Goal: Transaction & Acquisition: Purchase product/service

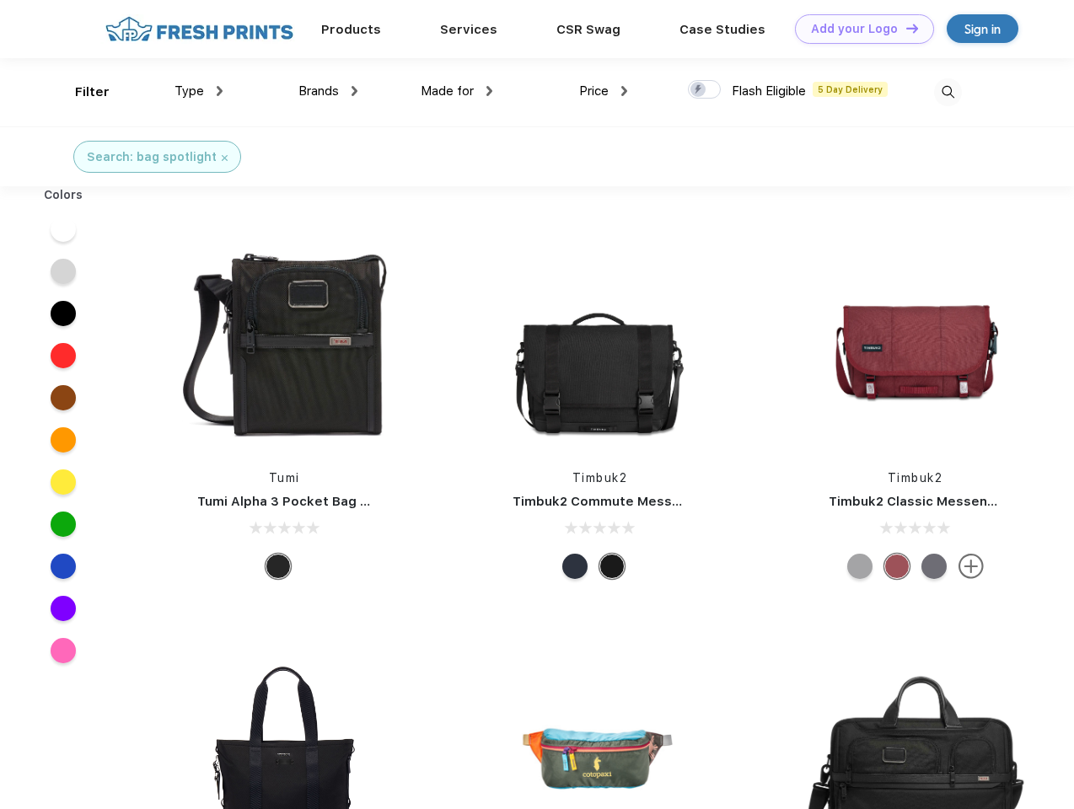
click at [858, 29] on link "Add your Logo Design Tool" at bounding box center [864, 29] width 139 height 30
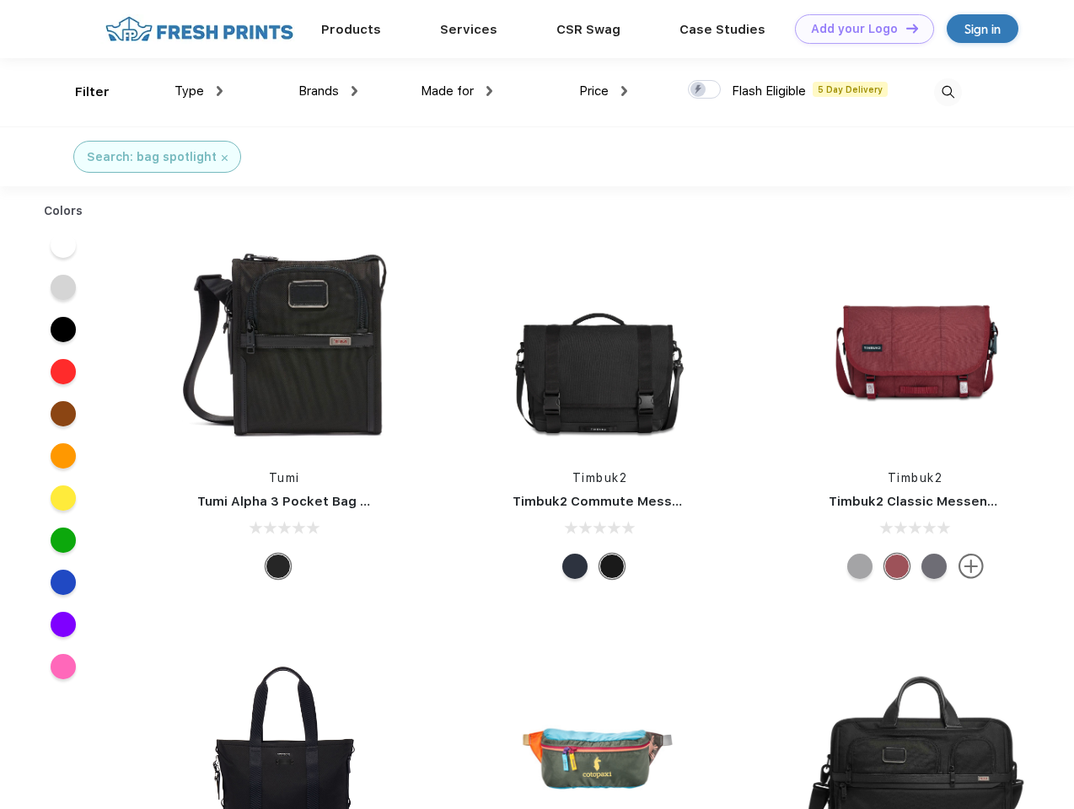
click at [0, 0] on div "Design Tool" at bounding box center [0, 0] width 0 height 0
click at [904, 28] on link "Add your Logo Design Tool" at bounding box center [864, 29] width 139 height 30
click at [81, 92] on div "Filter" at bounding box center [92, 92] width 35 height 19
click at [199, 91] on span "Type" at bounding box center [189, 90] width 30 height 15
click at [328, 91] on span "Brands" at bounding box center [318, 90] width 40 height 15
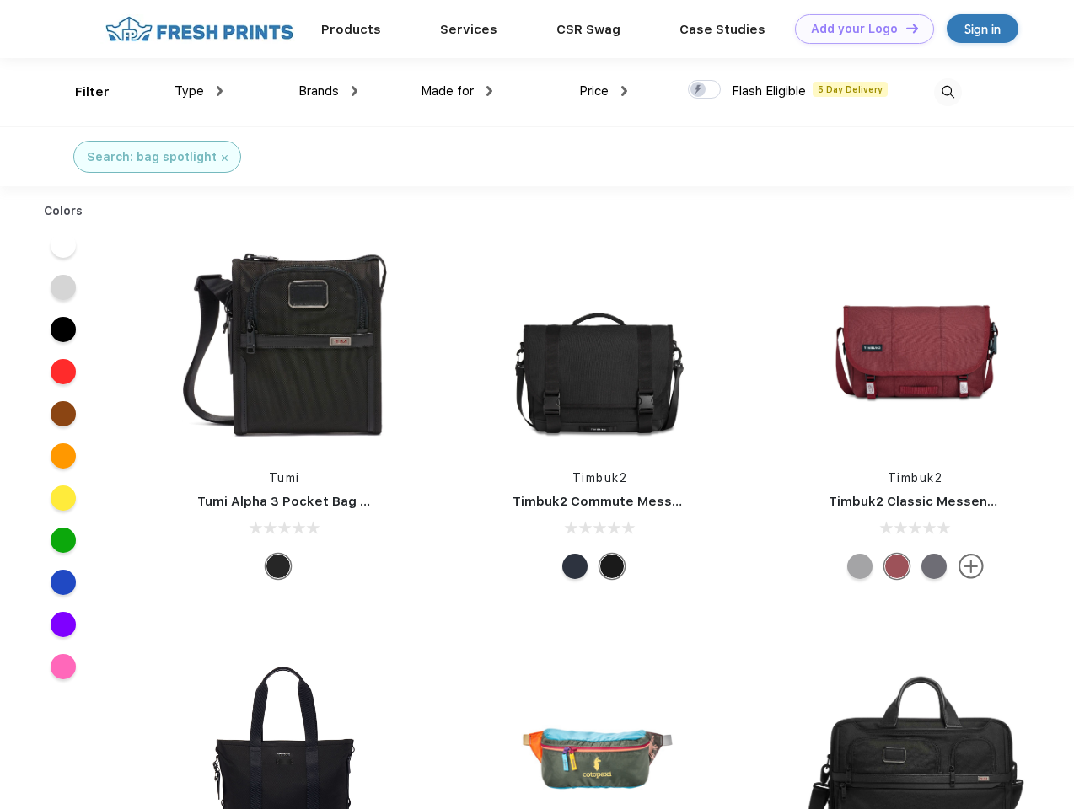
click at [457, 91] on span "Made for" at bounding box center [447, 90] width 53 height 15
click at [603, 91] on span "Price" at bounding box center [594, 90] width 30 height 15
click at [705, 90] on div at bounding box center [704, 89] width 33 height 19
click at [699, 90] on input "checkbox" at bounding box center [693, 84] width 11 height 11
click at [947, 92] on img at bounding box center [948, 92] width 28 height 28
